Goal: Transaction & Acquisition: Download file/media

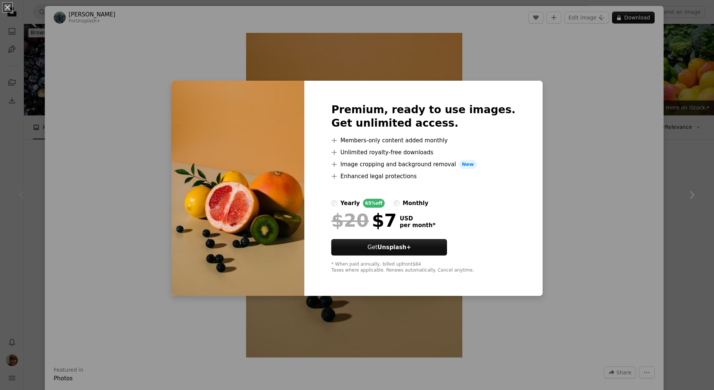
click at [587, 149] on div "An X shape Premium, ready to use images. Get unlimited access. A plus sign Memb…" at bounding box center [357, 195] width 714 height 390
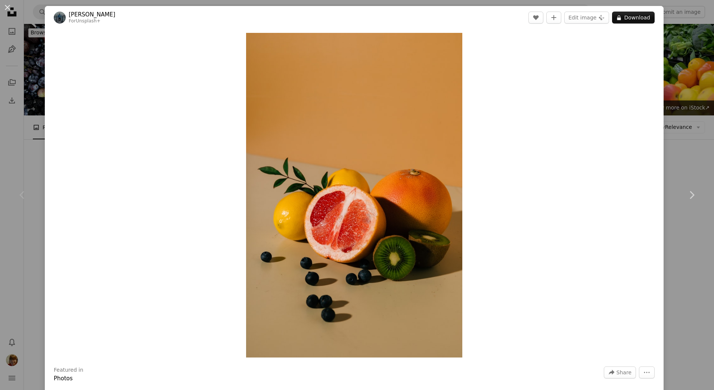
click at [30, 110] on div "An X shape Chevron left Chevron right [PERSON_NAME] For Unsplash+ A heart A plu…" at bounding box center [357, 195] width 714 height 390
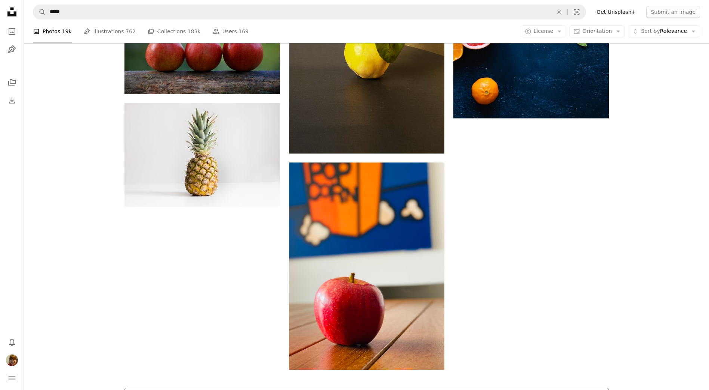
scroll to position [1431, 0]
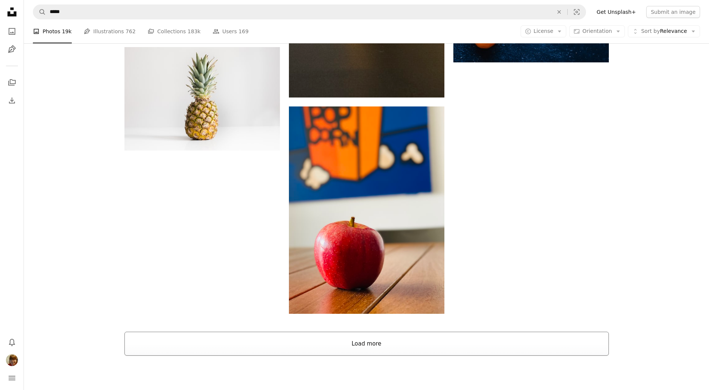
click at [339, 332] on button "Load more" at bounding box center [366, 344] width 484 height 24
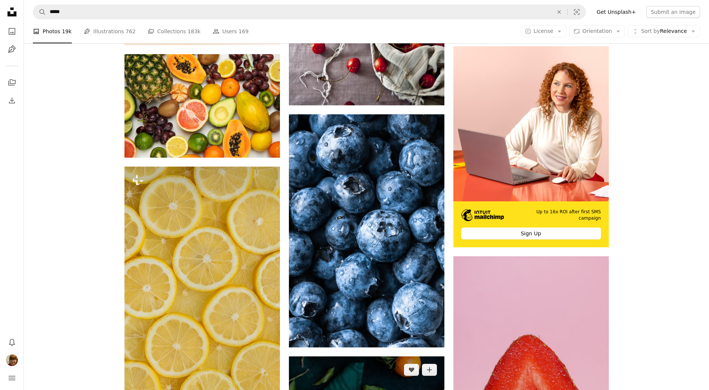
scroll to position [3299, 0]
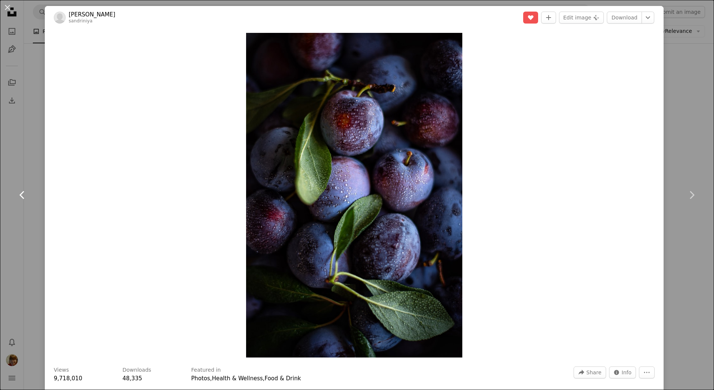
click at [21, 194] on icon at bounding box center [21, 195] width 5 height 8
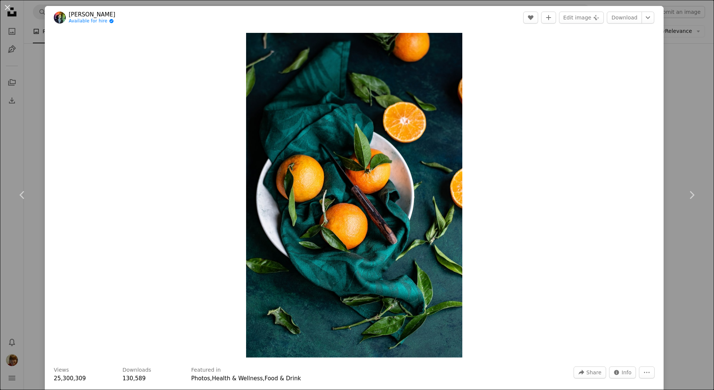
click at [17, 158] on div "An X shape Chevron left Chevron right [PERSON_NAME] Available for hire A checkm…" at bounding box center [357, 195] width 714 height 390
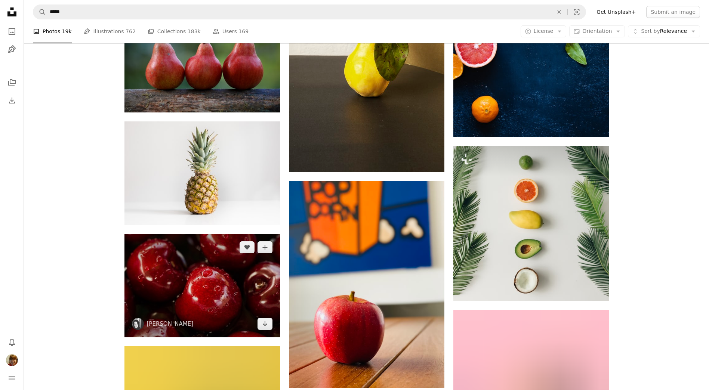
scroll to position [1356, 0]
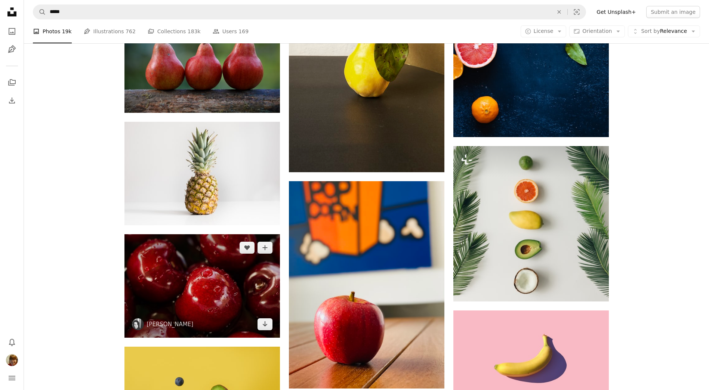
click at [213, 234] on img at bounding box center [201, 286] width 155 height 104
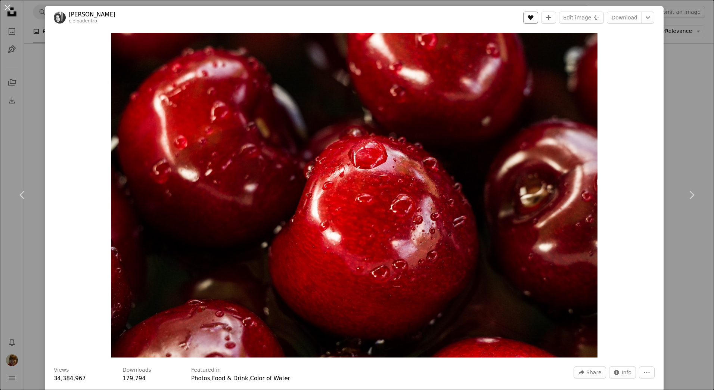
click at [530, 17] on icon "Like" at bounding box center [531, 17] width 6 height 5
click at [642, 18] on icon "Chevron down" at bounding box center [648, 17] width 12 height 9
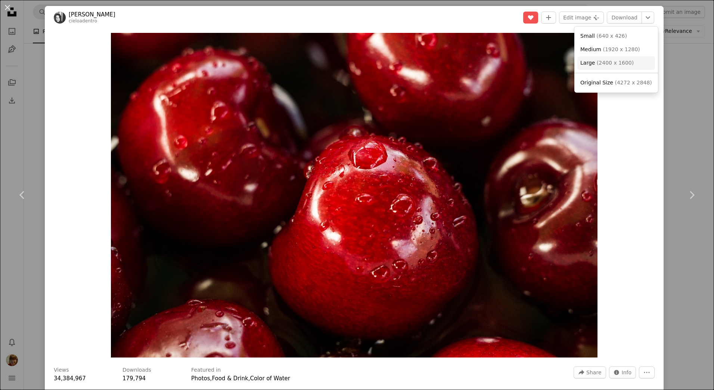
click at [621, 62] on span "( 2400 x 1600 )" at bounding box center [615, 63] width 37 height 6
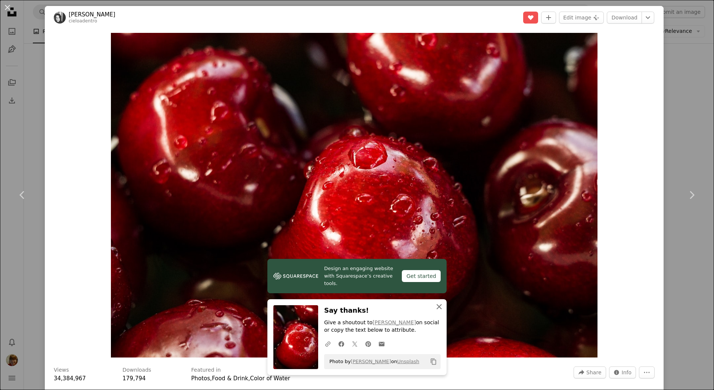
click at [441, 310] on icon "An X shape" at bounding box center [439, 306] width 9 height 9
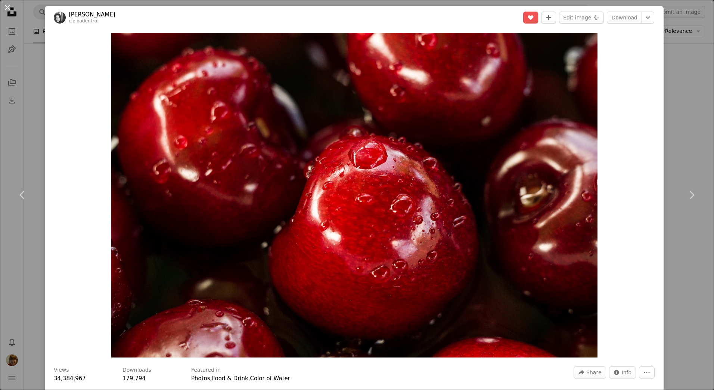
click at [675, 87] on div "An X shape Chevron left Chevron right Roksolana Zasiadko cieloadentro A heart A…" at bounding box center [357, 195] width 714 height 390
